Goal: Task Accomplishment & Management: Manage account settings

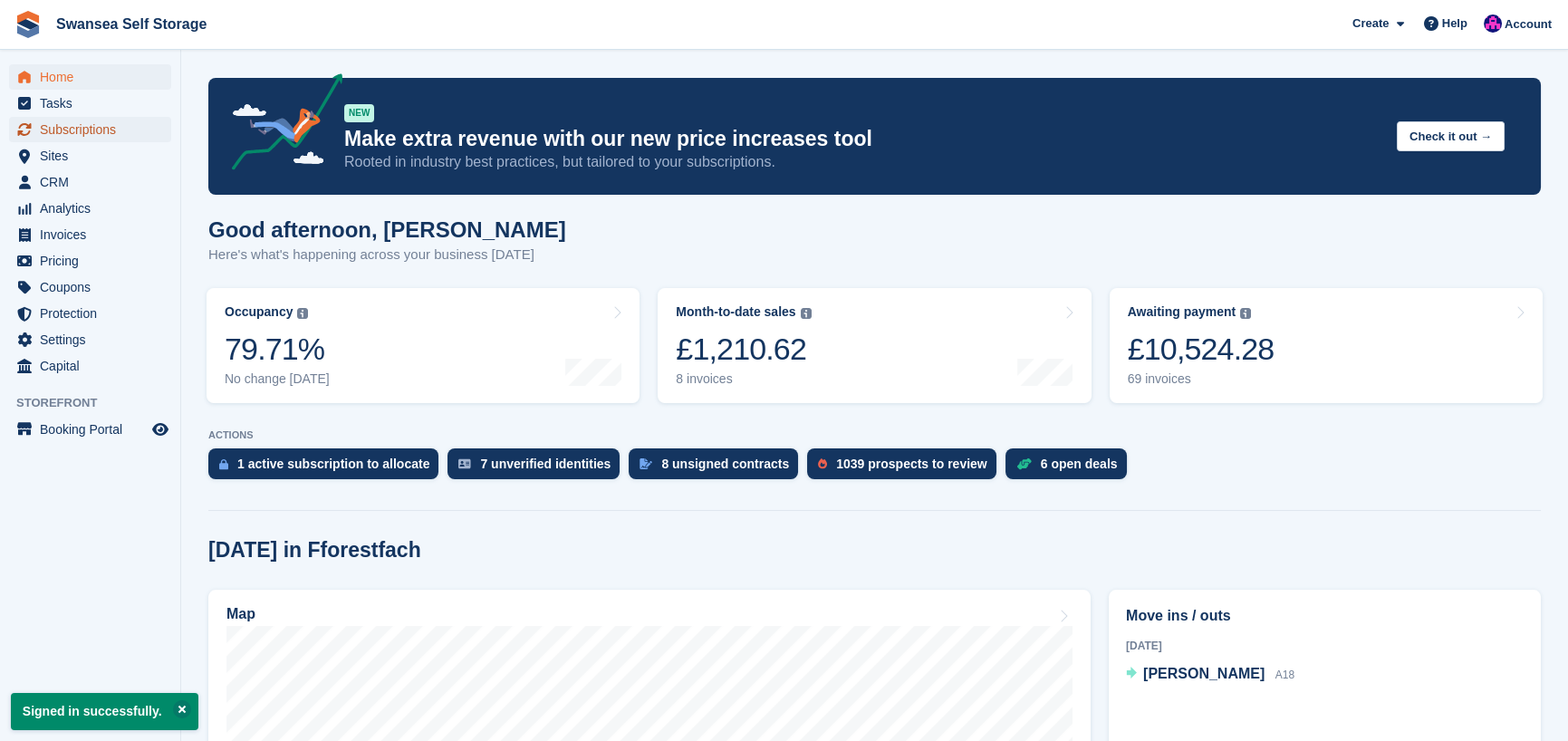
drag, startPoint x: 109, startPoint y: 129, endPoint x: 129, endPoint y: 130, distance: 20.0
click at [109, 129] on span "Subscriptions" at bounding box center [93, 129] width 108 height 25
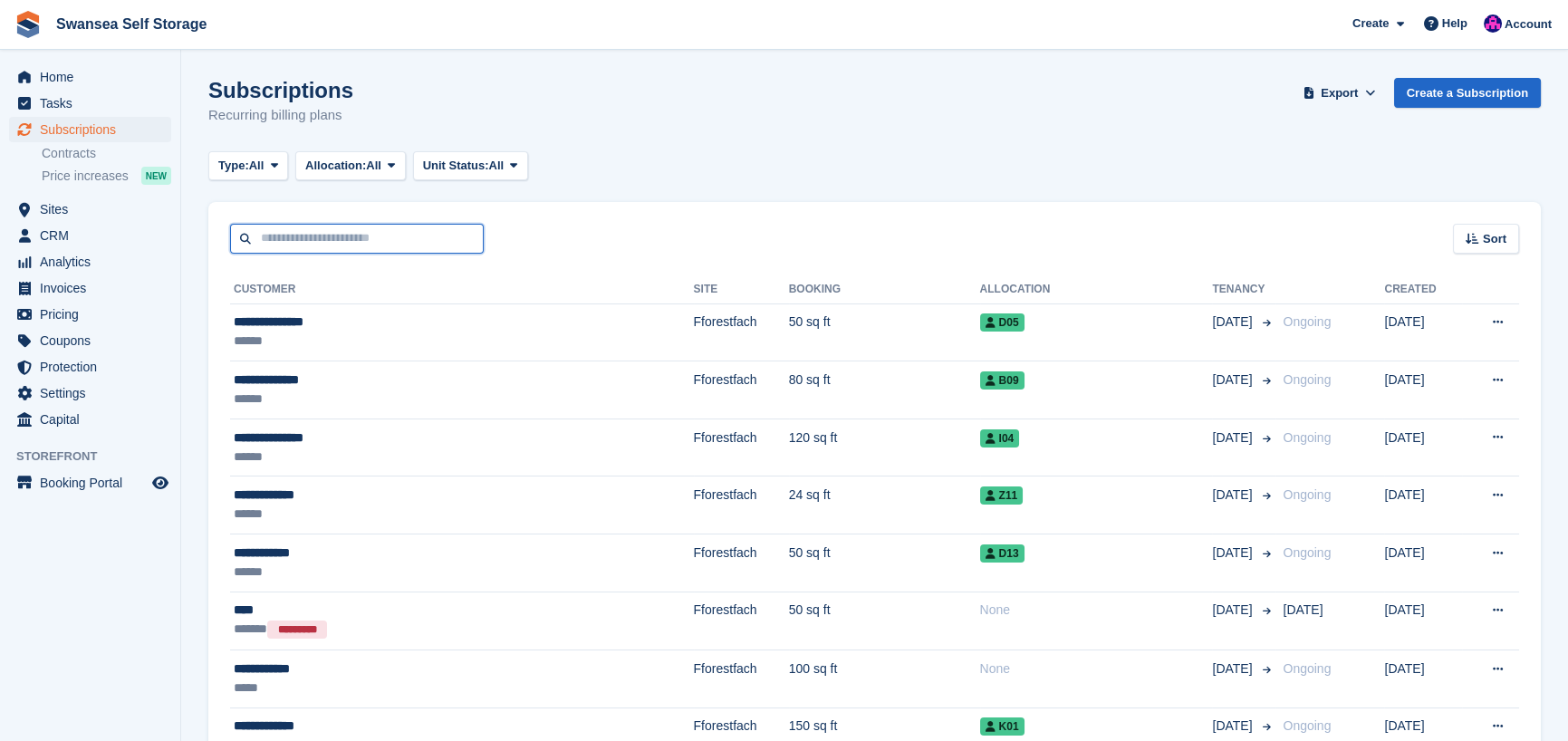
click at [313, 239] on input "text" at bounding box center [356, 239] width 253 height 30
type input "****"
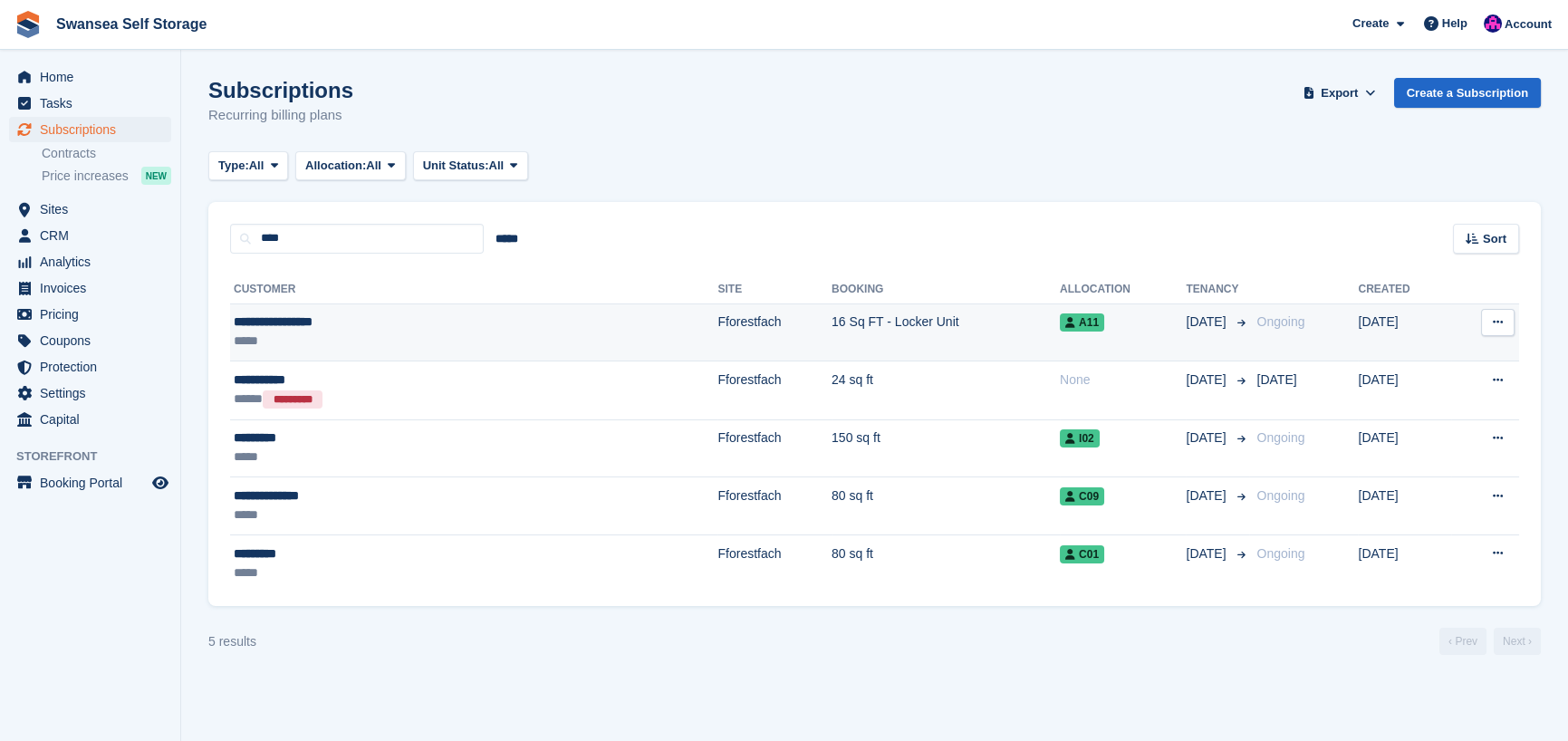
click at [338, 329] on div "**********" at bounding box center [368, 322] width 269 height 19
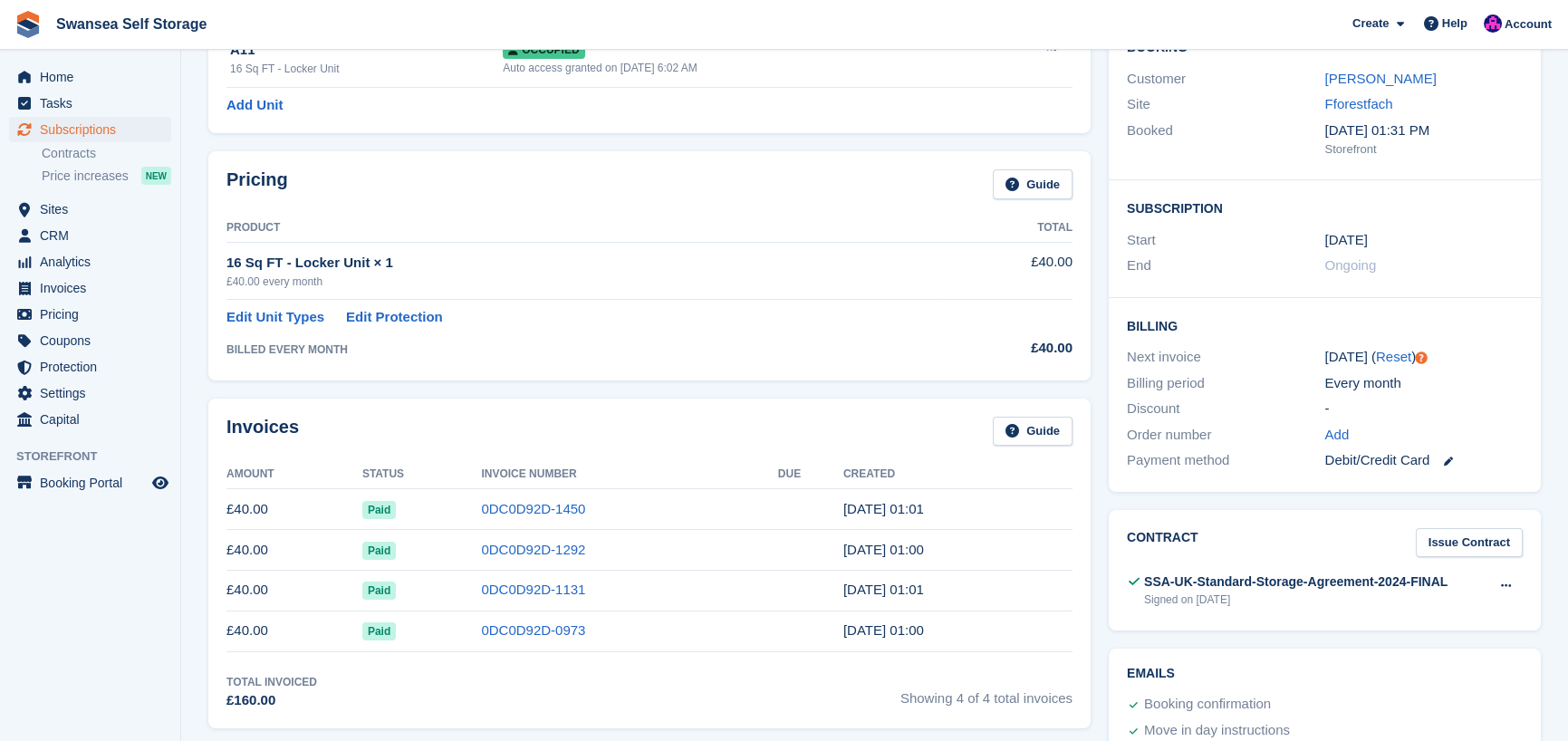
scroll to position [272, 0]
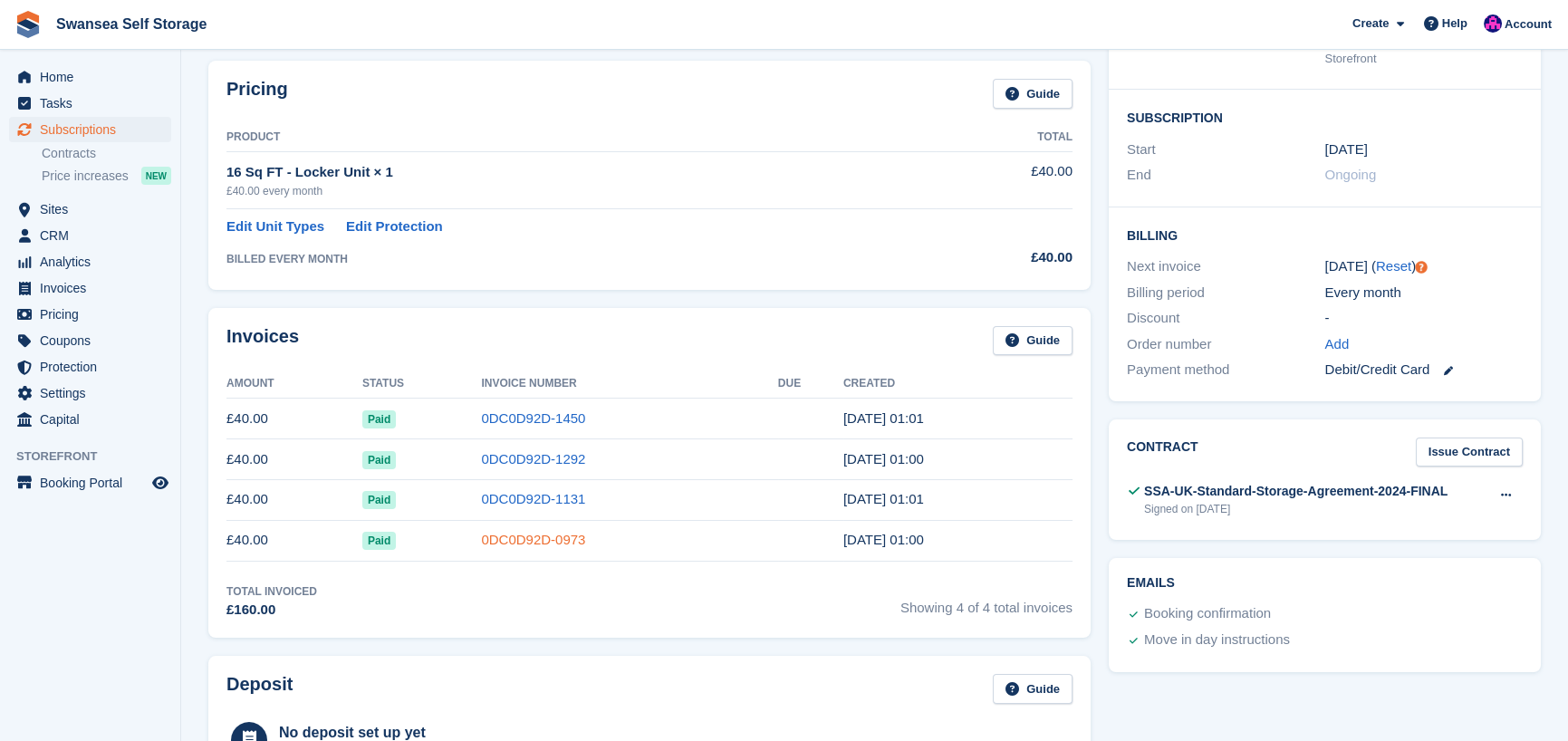
click at [534, 542] on link "0DC0D92D-0973" at bounding box center [532, 539] width 105 height 15
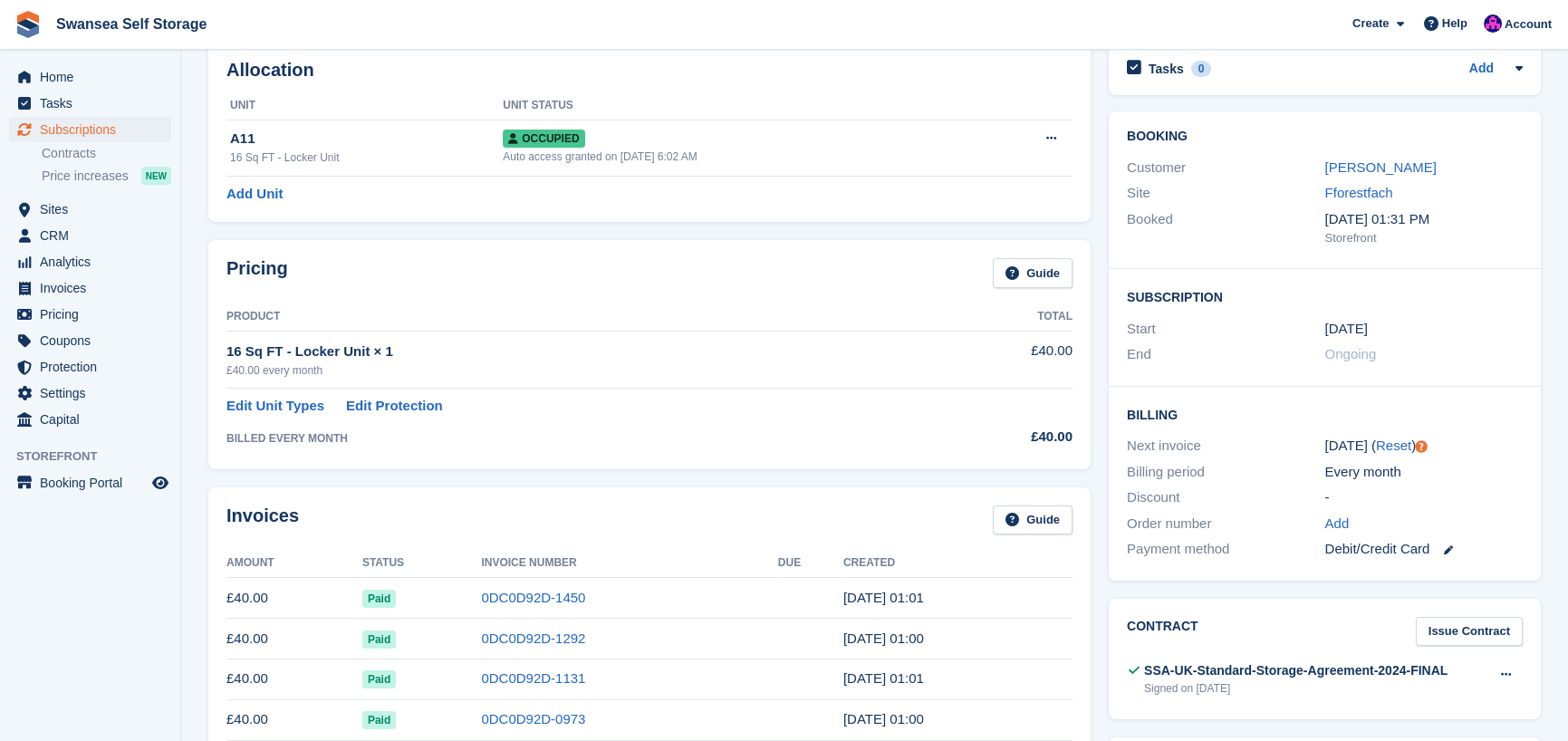
scroll to position [91, 0]
click at [488, 603] on link "0DC0D92D-1450" at bounding box center [532, 600] width 105 height 15
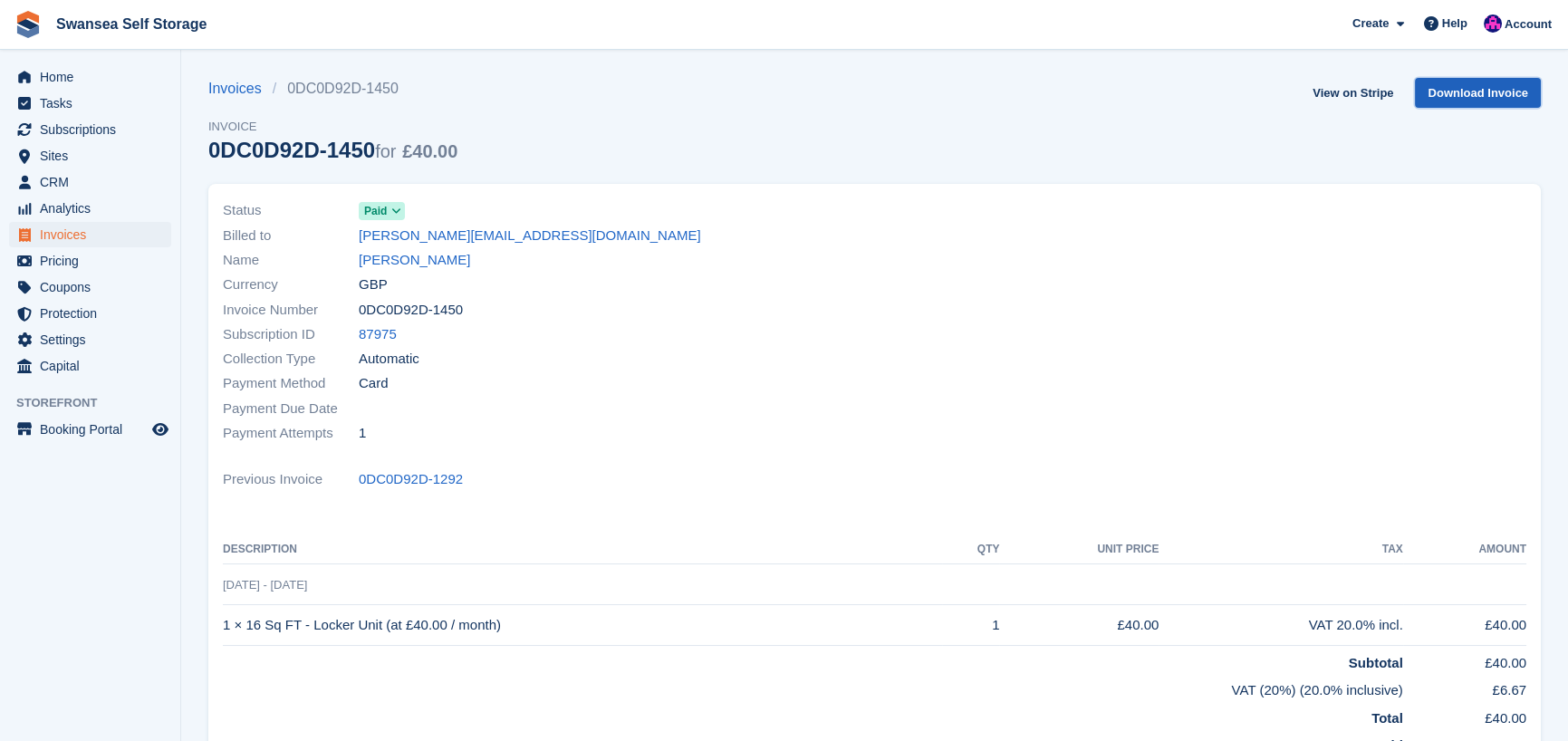
click at [1501, 92] on link "Download Invoice" at bounding box center [1478, 93] width 126 height 30
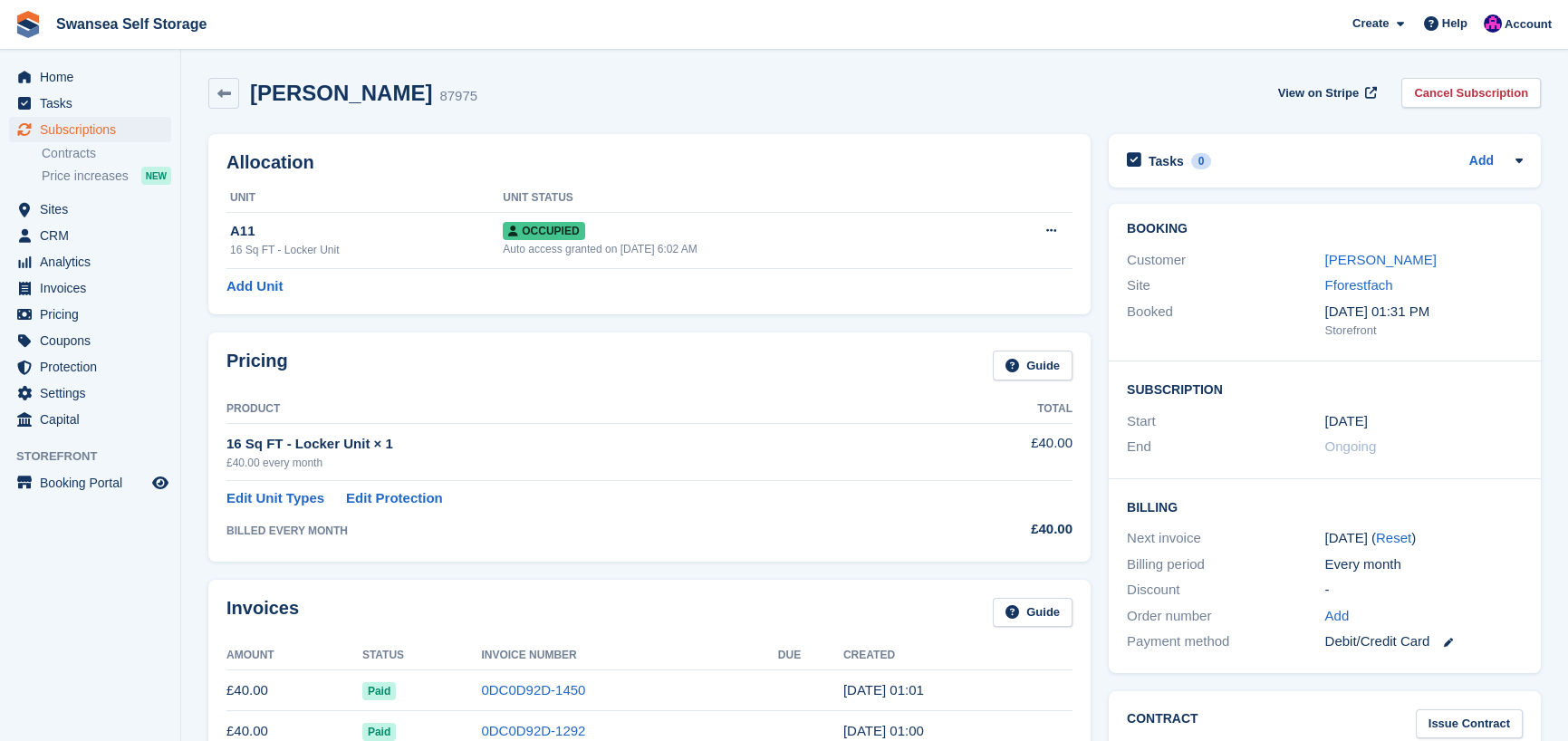
scroll to position [91, 0]
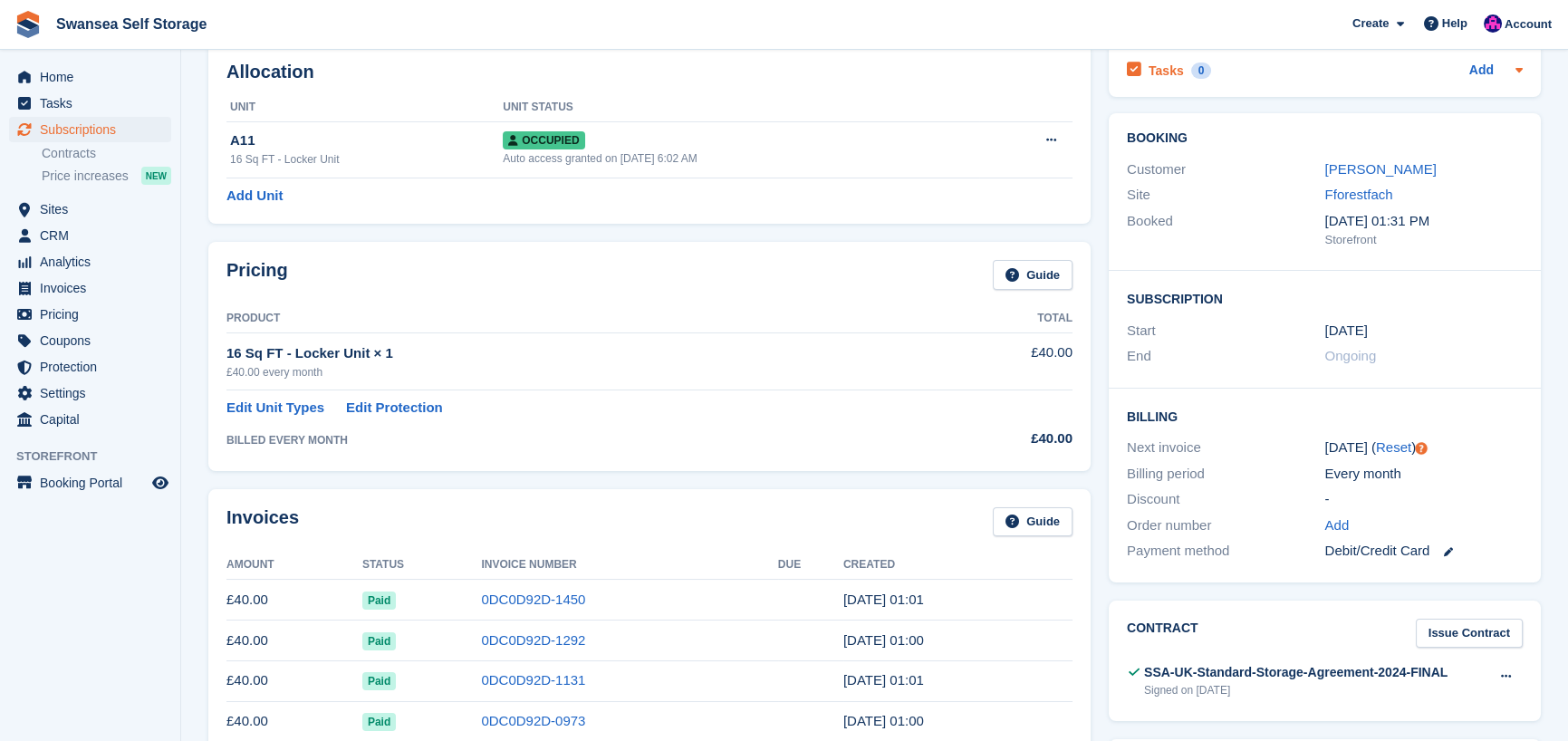
click at [1521, 75] on icon at bounding box center [1519, 69] width 14 height 14
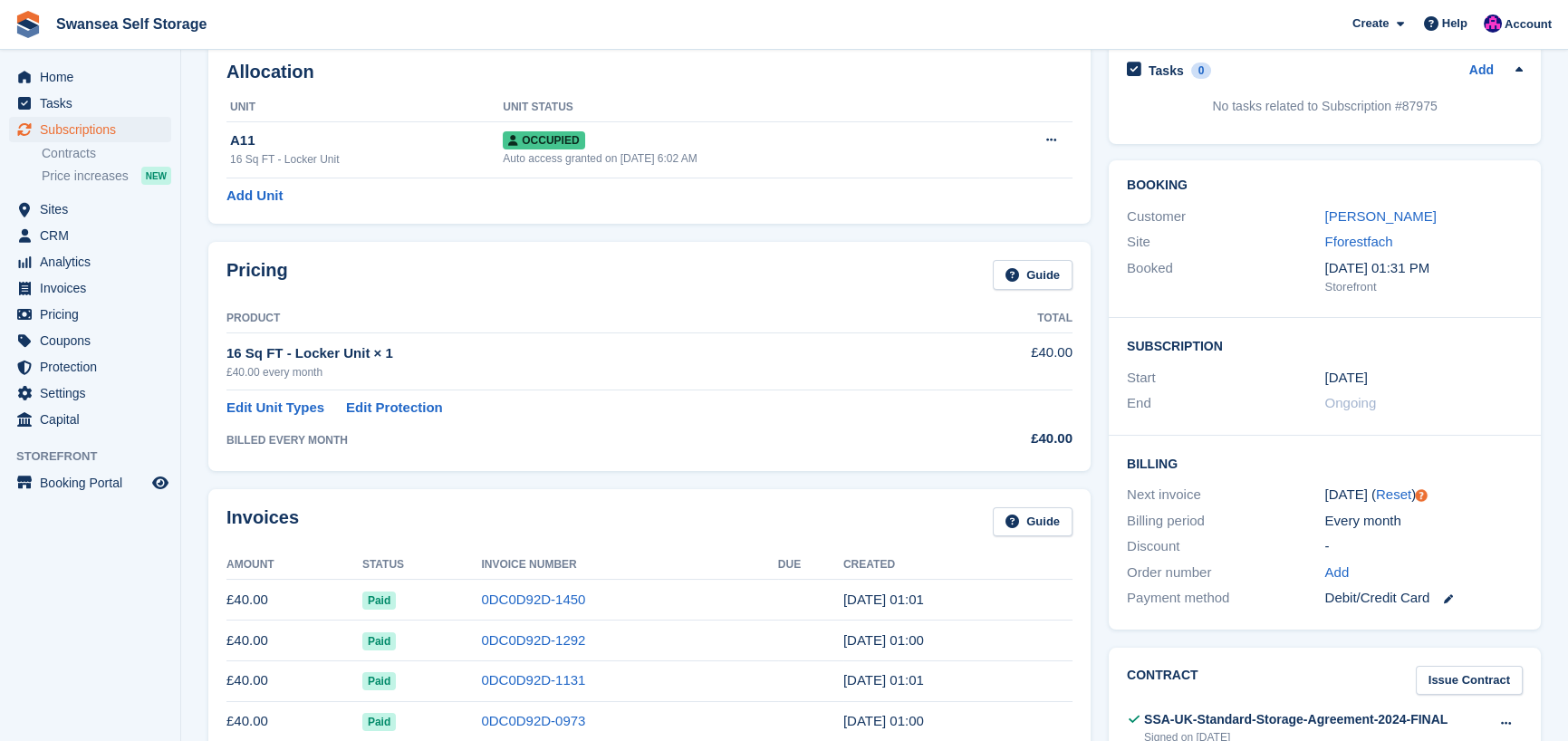
click at [923, 346] on div "16 Sq FT - Locker Unit × 1" at bounding box center [580, 354] width 710 height 21
click at [1380, 215] on link "[PERSON_NAME]" at bounding box center [1380, 216] width 111 height 15
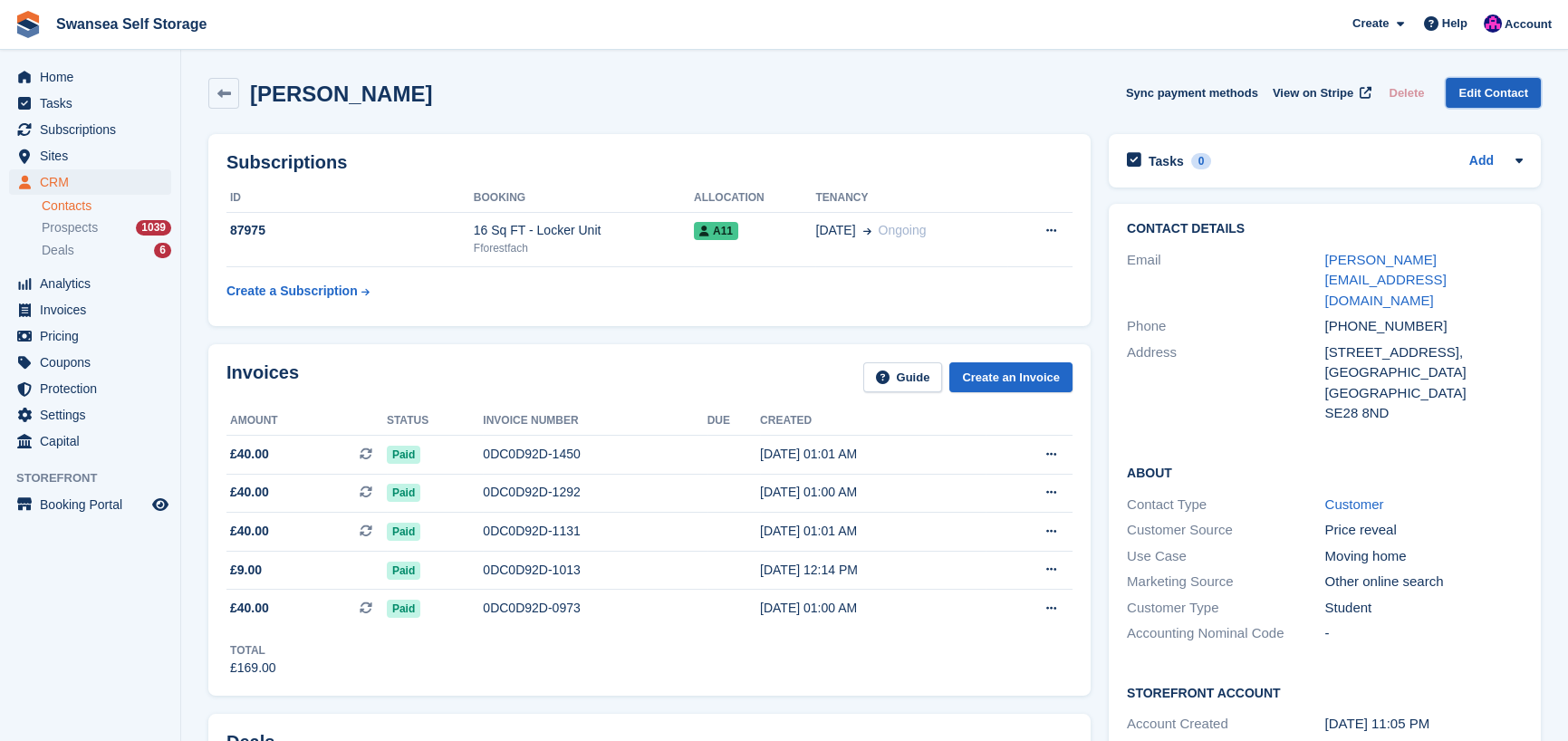
click at [1502, 99] on link "Edit Contact" at bounding box center [1493, 93] width 95 height 30
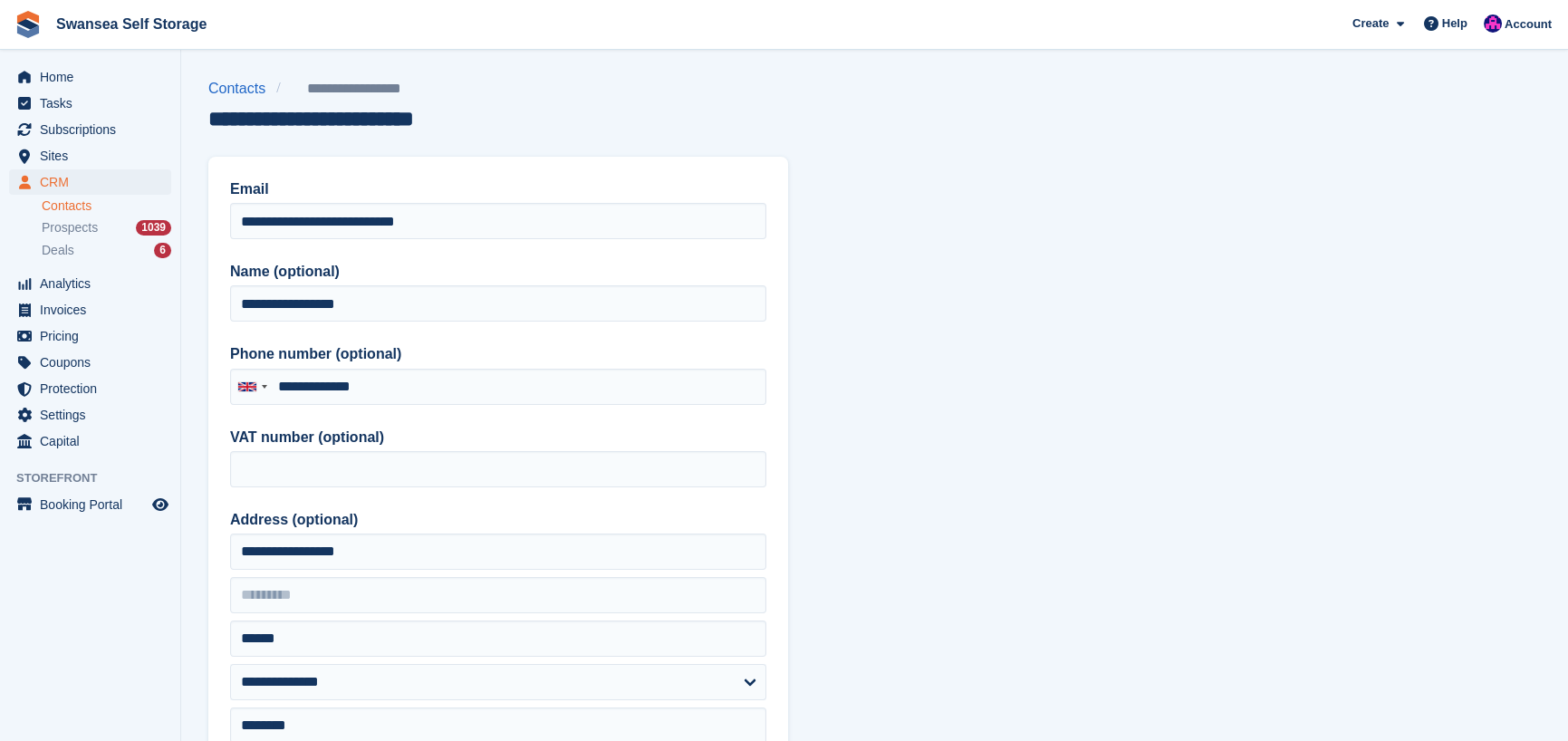
type input "**********"
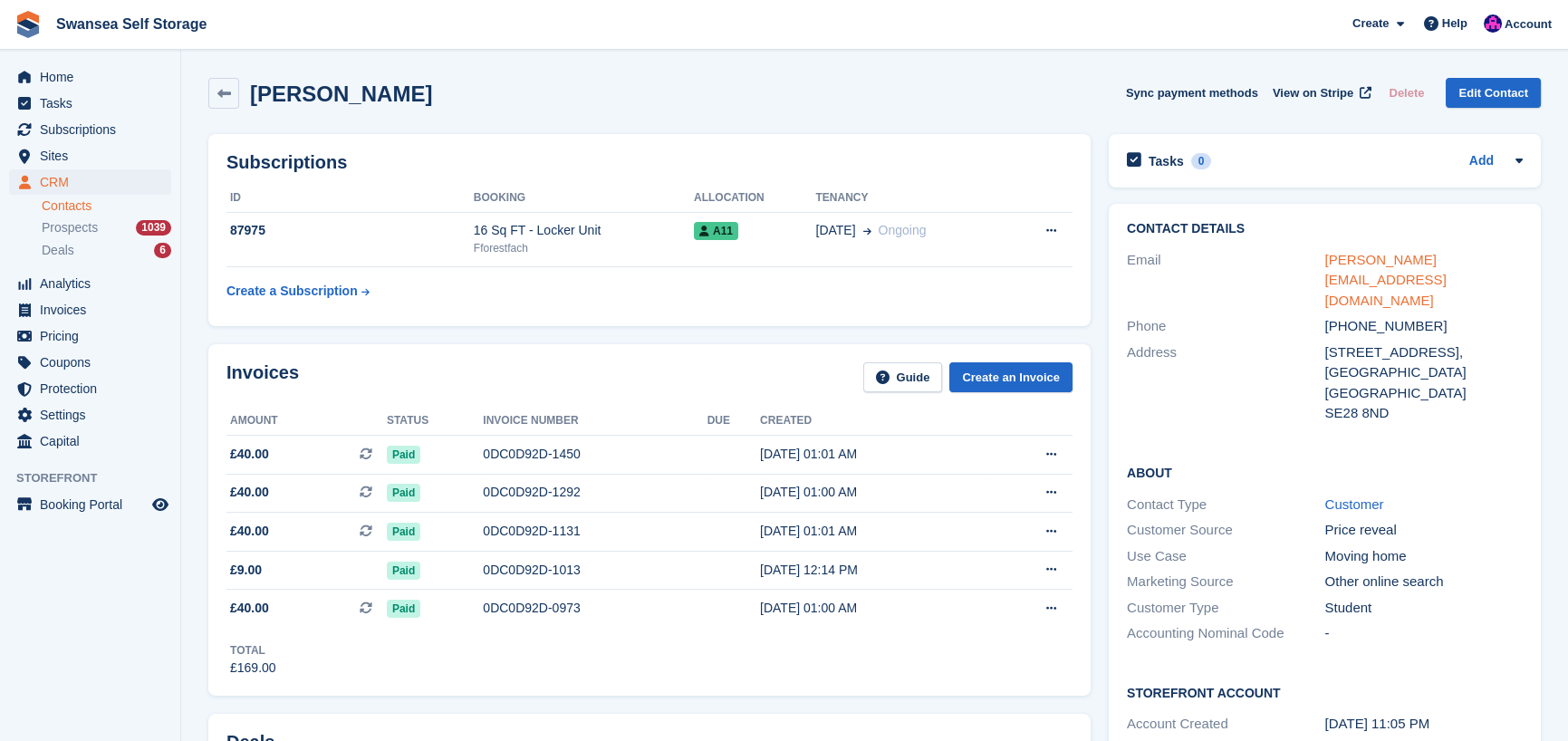
click at [1406, 259] on link "[PERSON_NAME][EMAIL_ADDRESS][DOMAIN_NAME]" at bounding box center [1385, 280] width 122 height 57
click at [1396, 260] on link "[PERSON_NAME][EMAIL_ADDRESS][DOMAIN_NAME]" at bounding box center [1385, 280] width 122 height 57
click at [119, 126] on span "Subscriptions" at bounding box center [93, 129] width 108 height 25
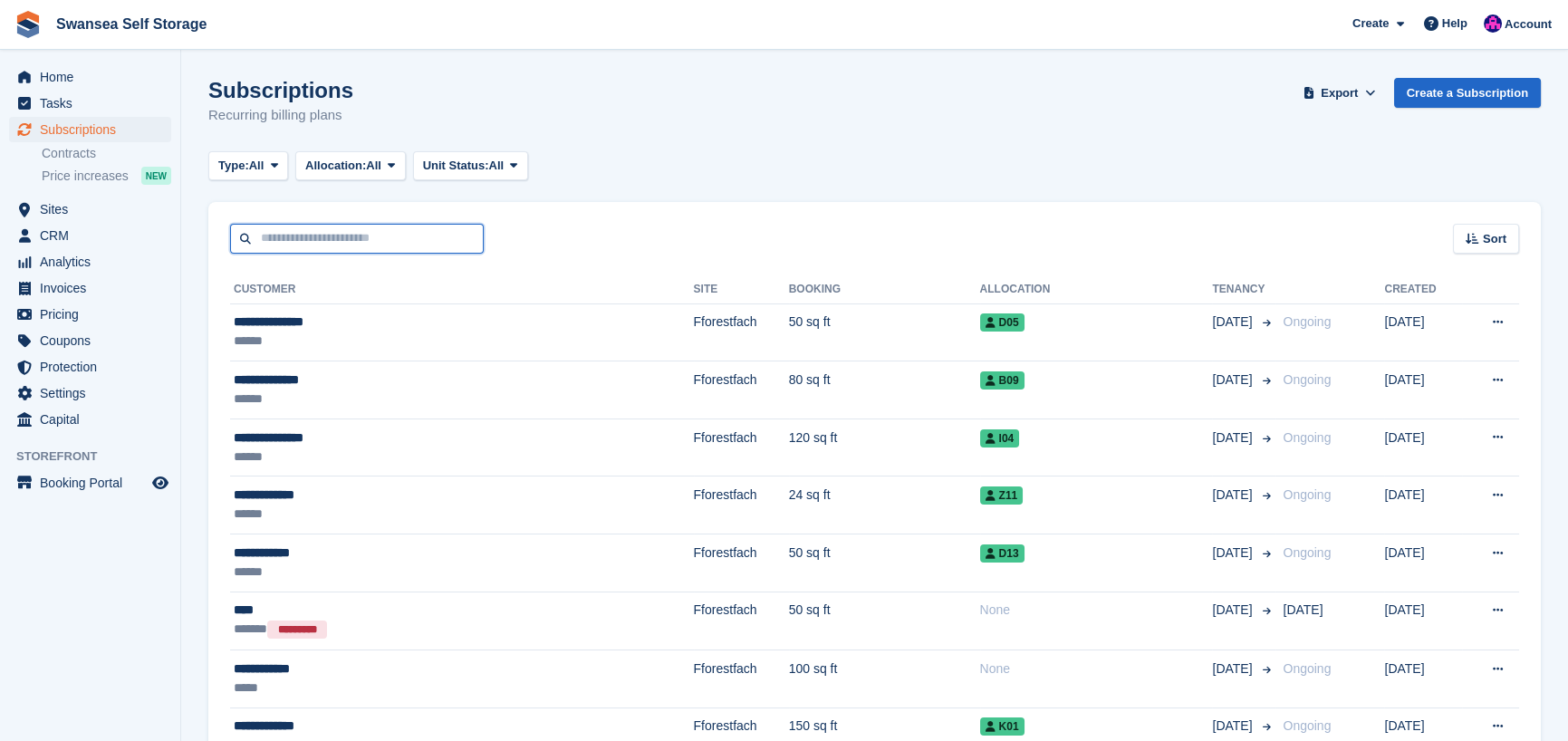
click at [290, 239] on input "text" at bounding box center [356, 239] width 253 height 30
type input "****"
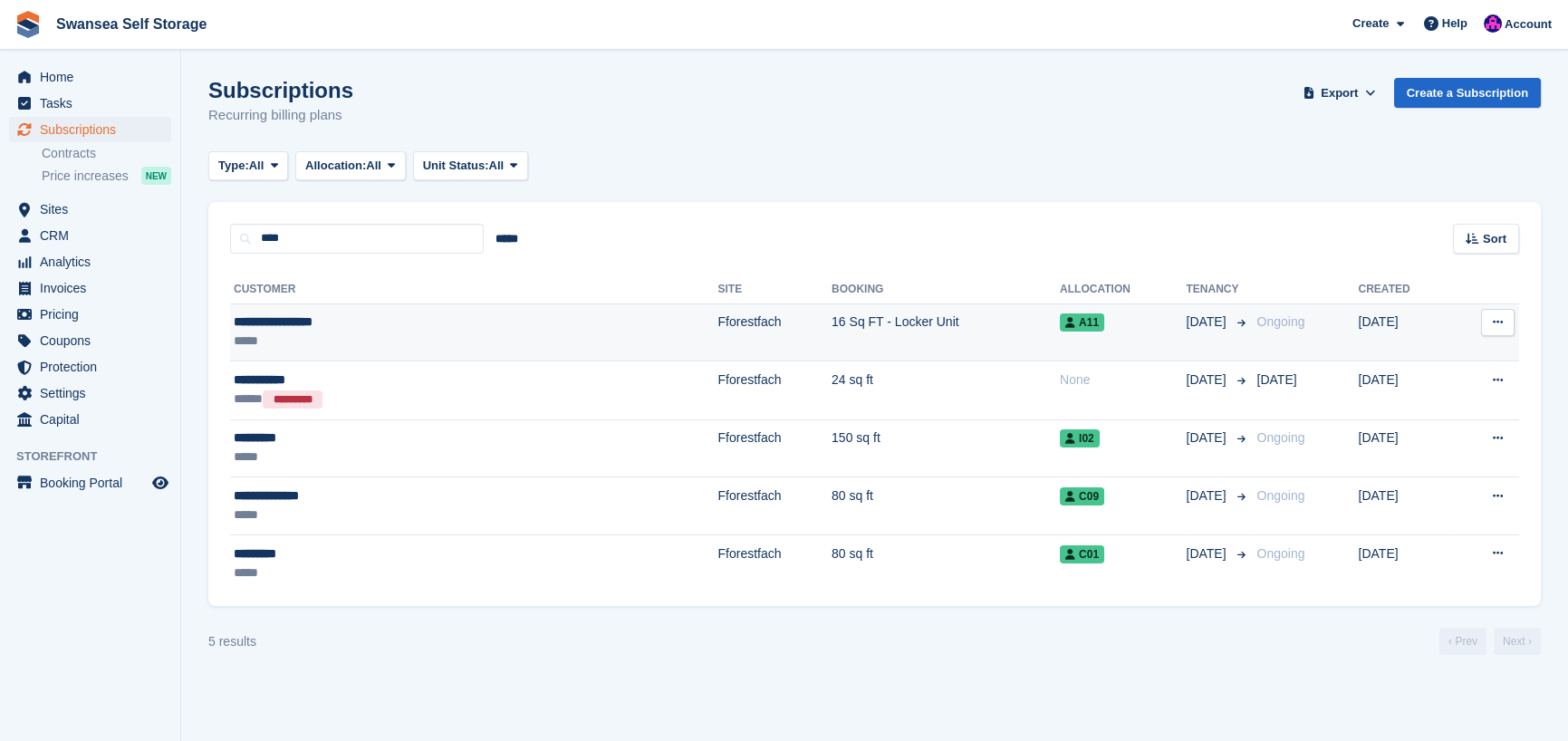
click at [717, 320] on td "Fforestfach" at bounding box center [774, 333] width 114 height 58
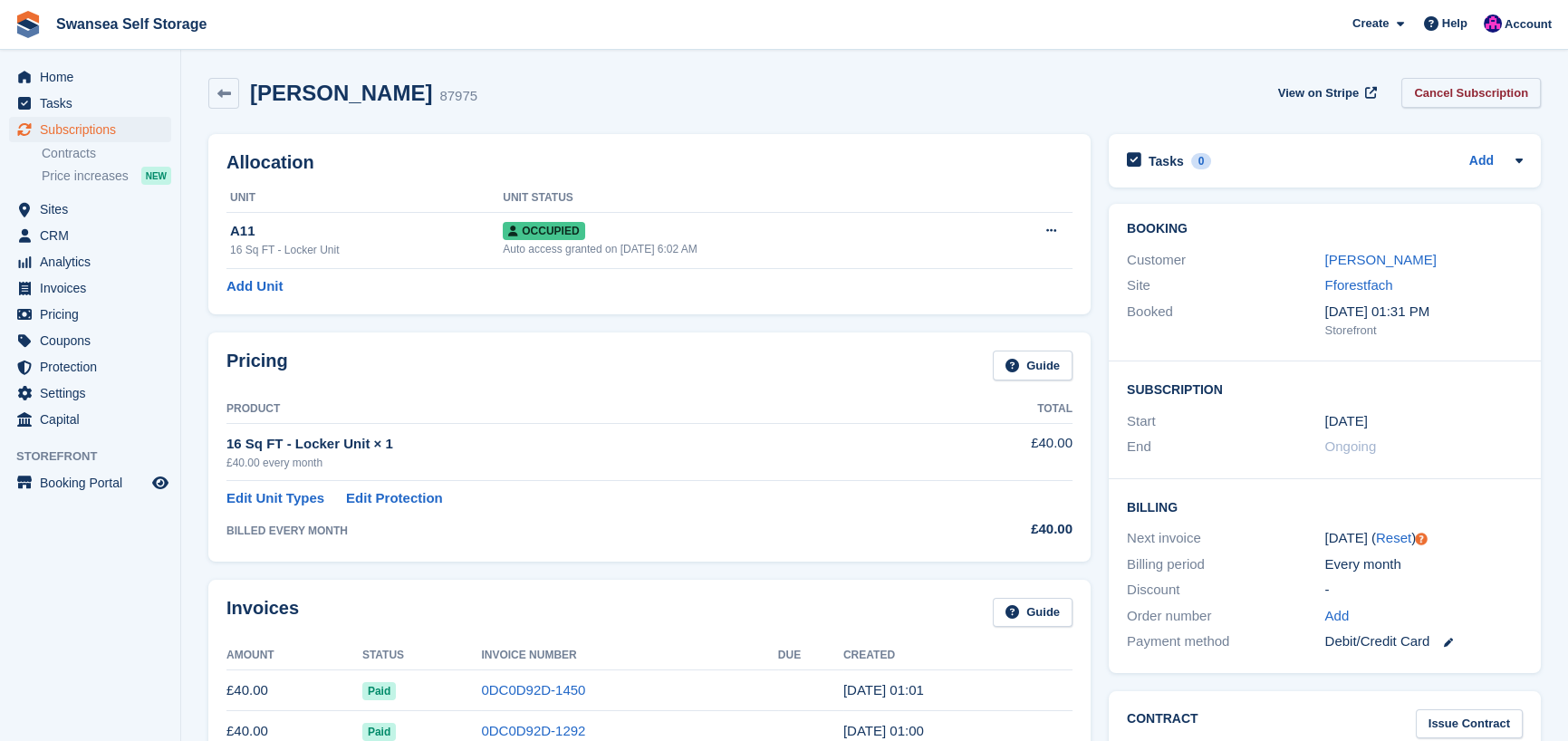
click at [1477, 95] on link "Cancel Subscription" at bounding box center [1471, 93] width 139 height 30
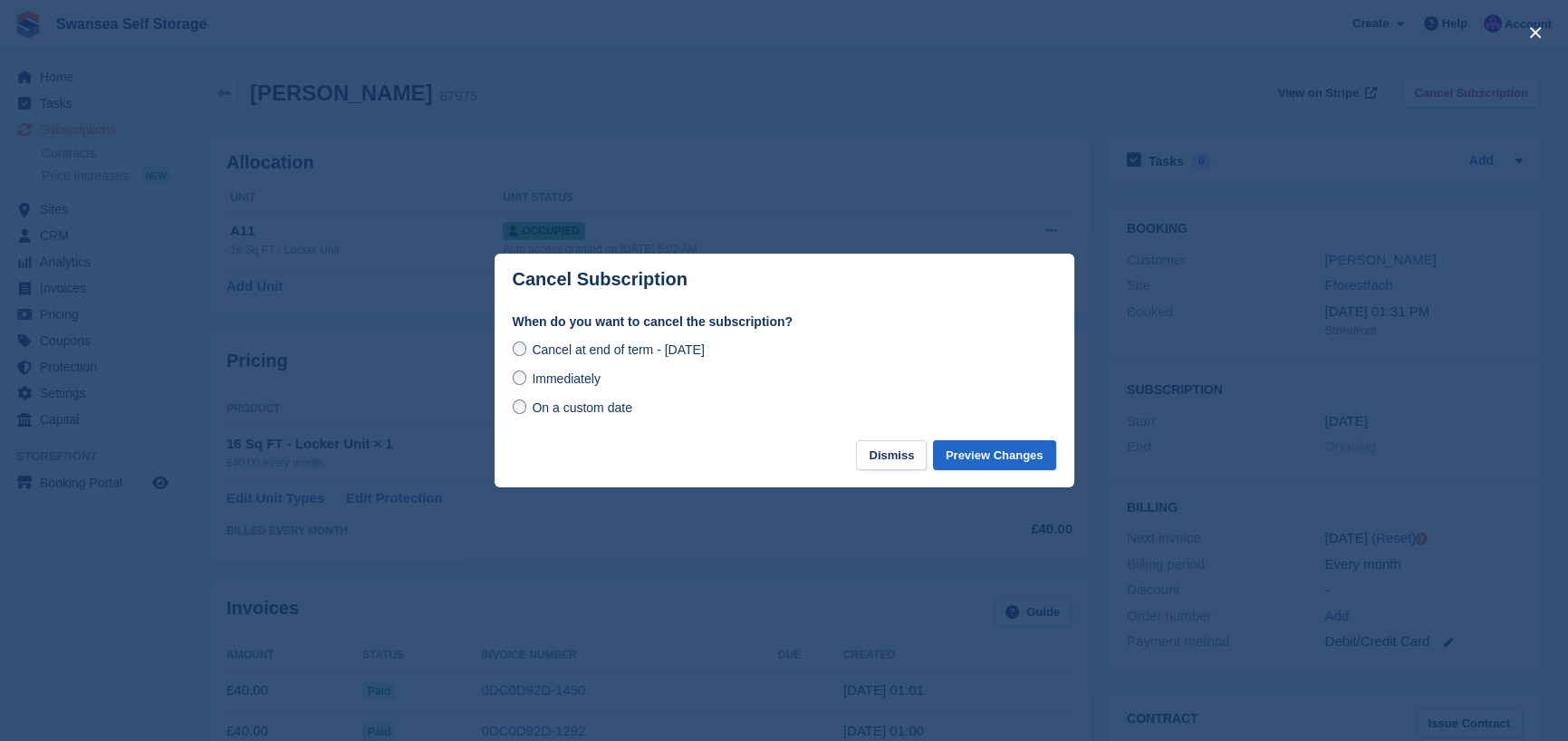
click at [530, 382] on label "Immediately" at bounding box center [556, 377] width 88 height 18
click at [986, 461] on button "Preview Changes" at bounding box center [994, 455] width 123 height 30
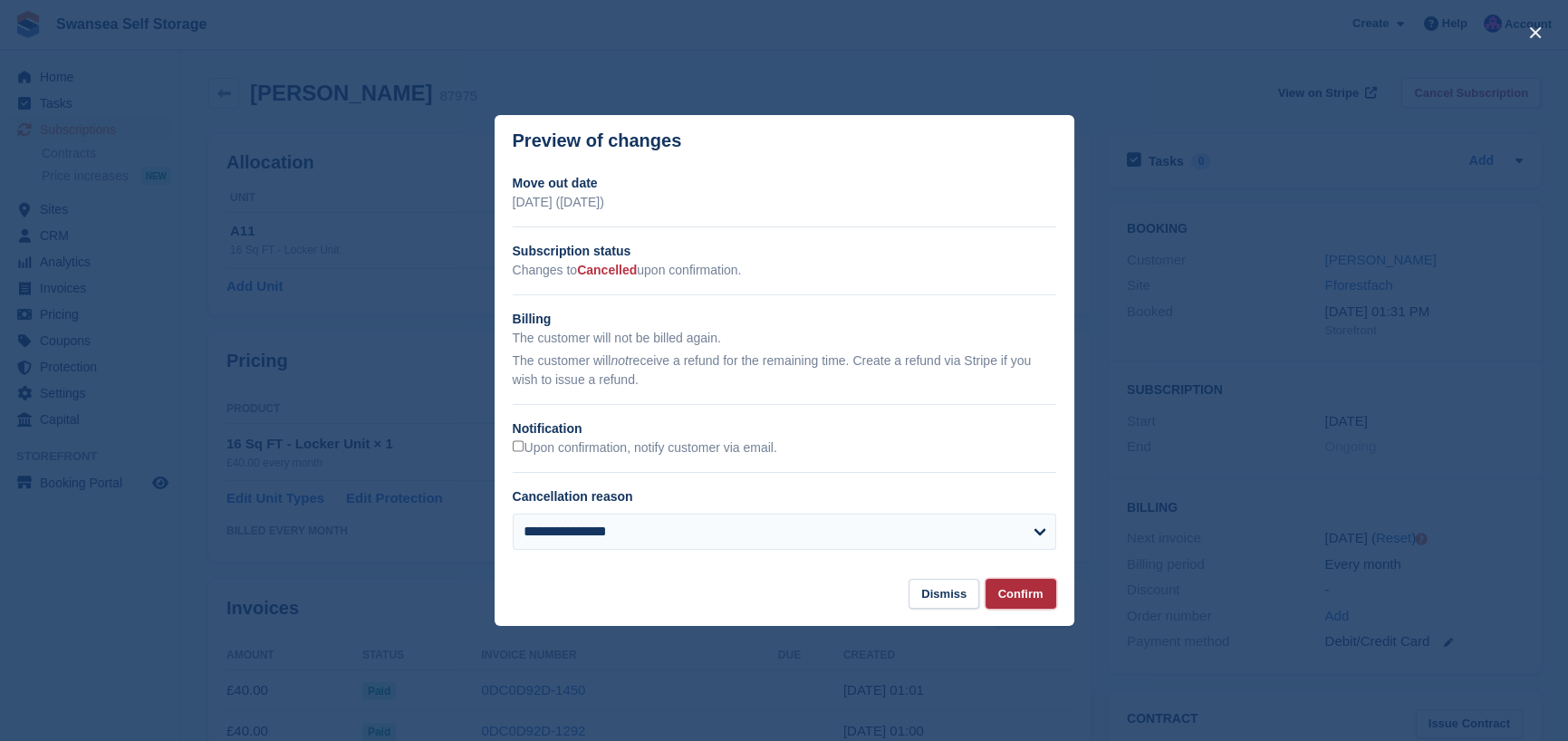
click at [1006, 590] on button "Confirm" at bounding box center [1021, 594] width 71 height 30
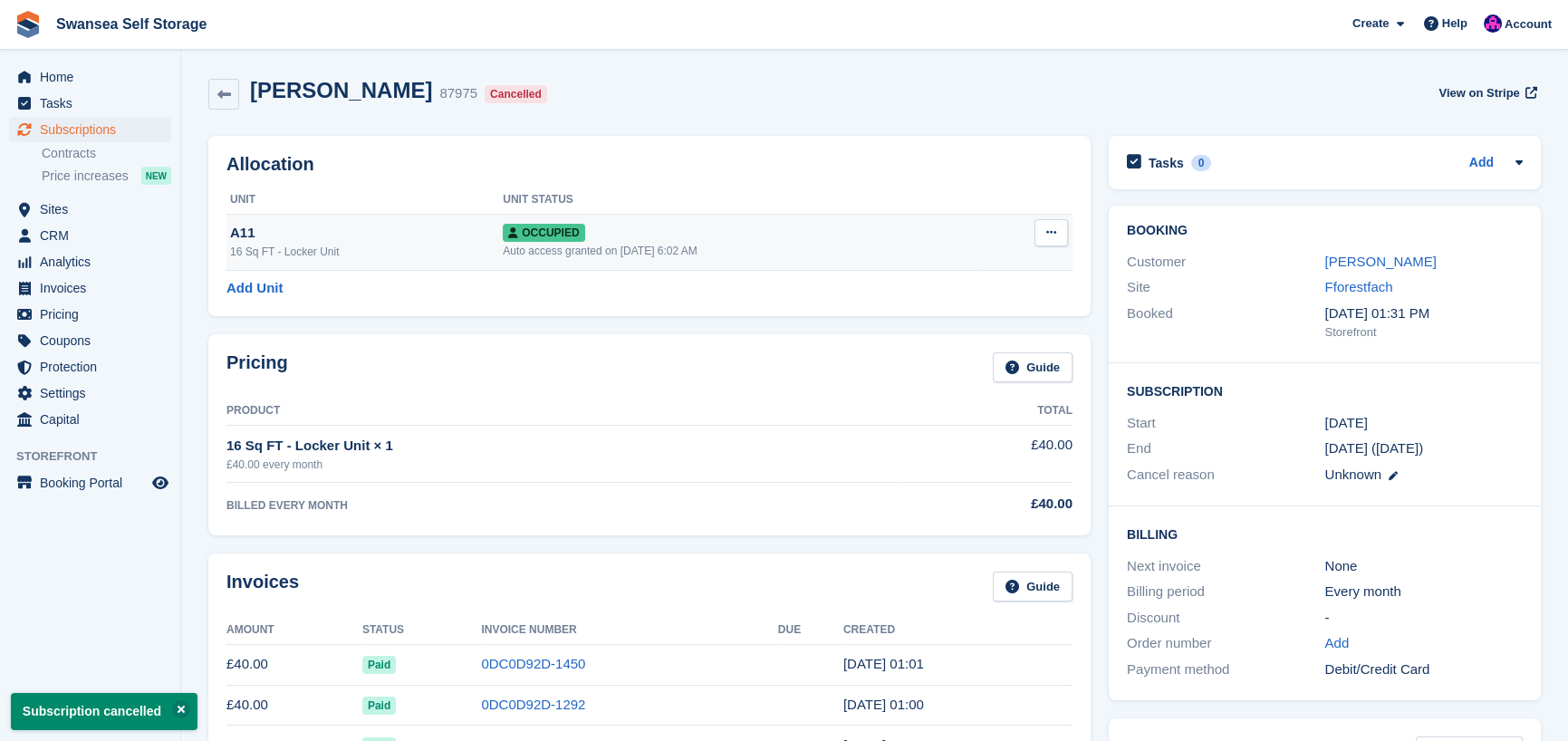
click at [1051, 242] on button at bounding box center [1052, 233] width 34 height 27
click at [964, 330] on p "Deallocate" at bounding box center [981, 330] width 157 height 24
